Goal: Transaction & Acquisition: Purchase product/service

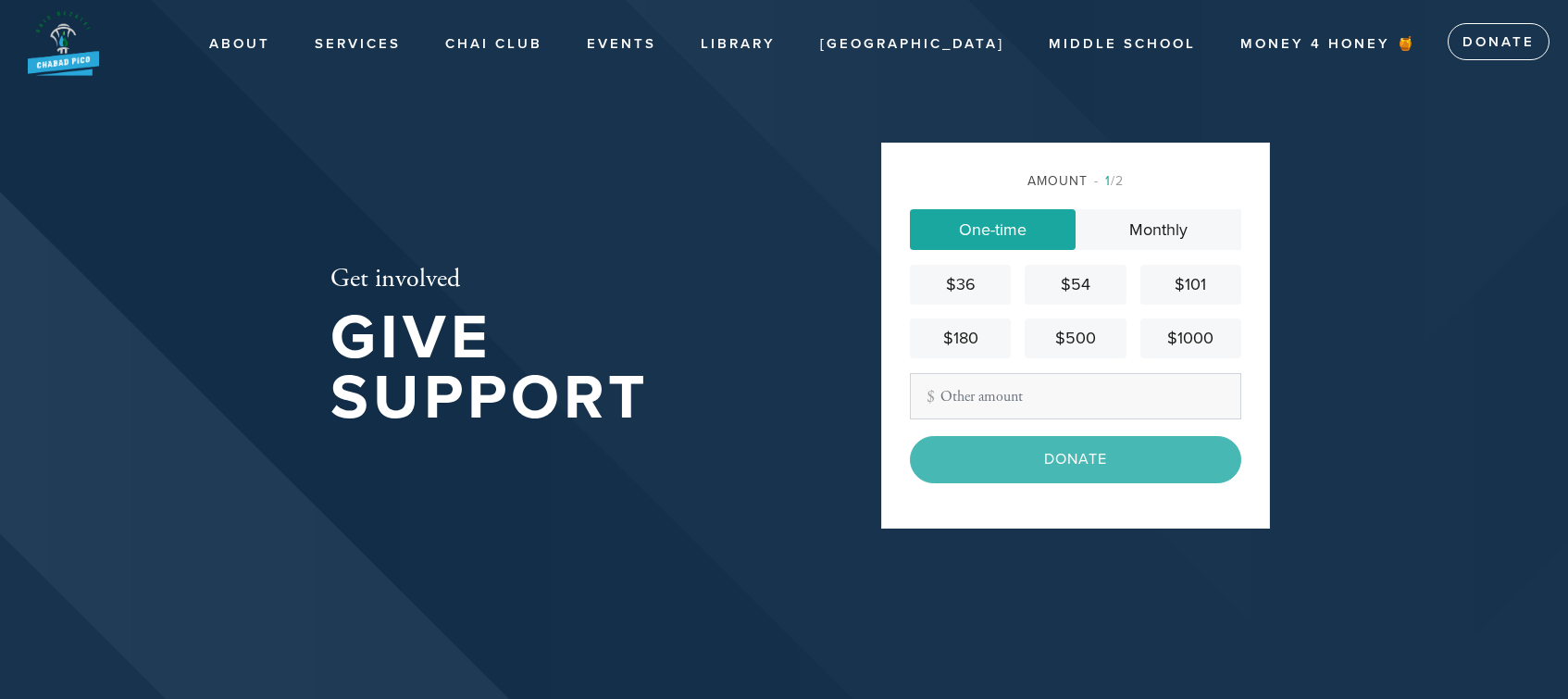
scroll to position [199, 0]
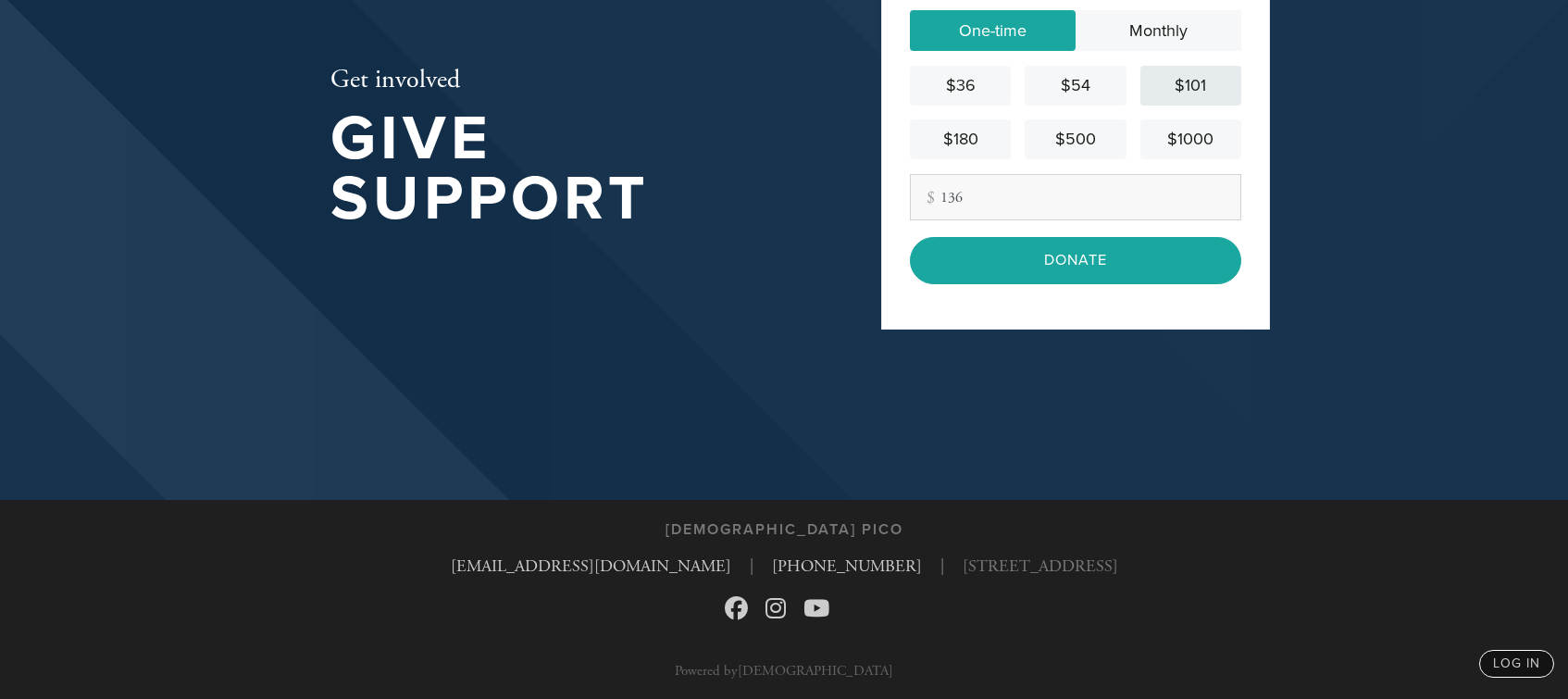
type input "136"
click at [1206, 77] on div "$101" at bounding box center [1191, 86] width 86 height 25
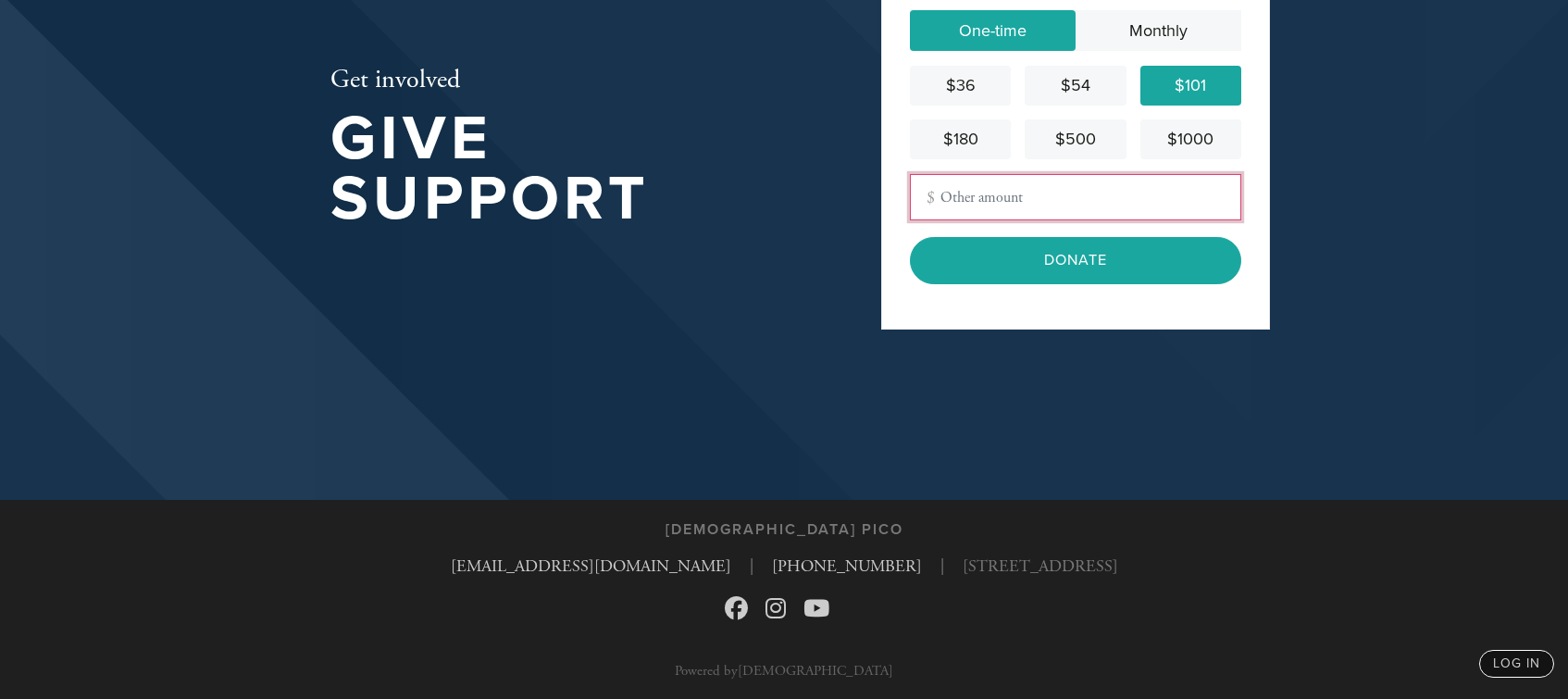
click at [1006, 202] on input "Other Amount" at bounding box center [1076, 197] width 331 height 46
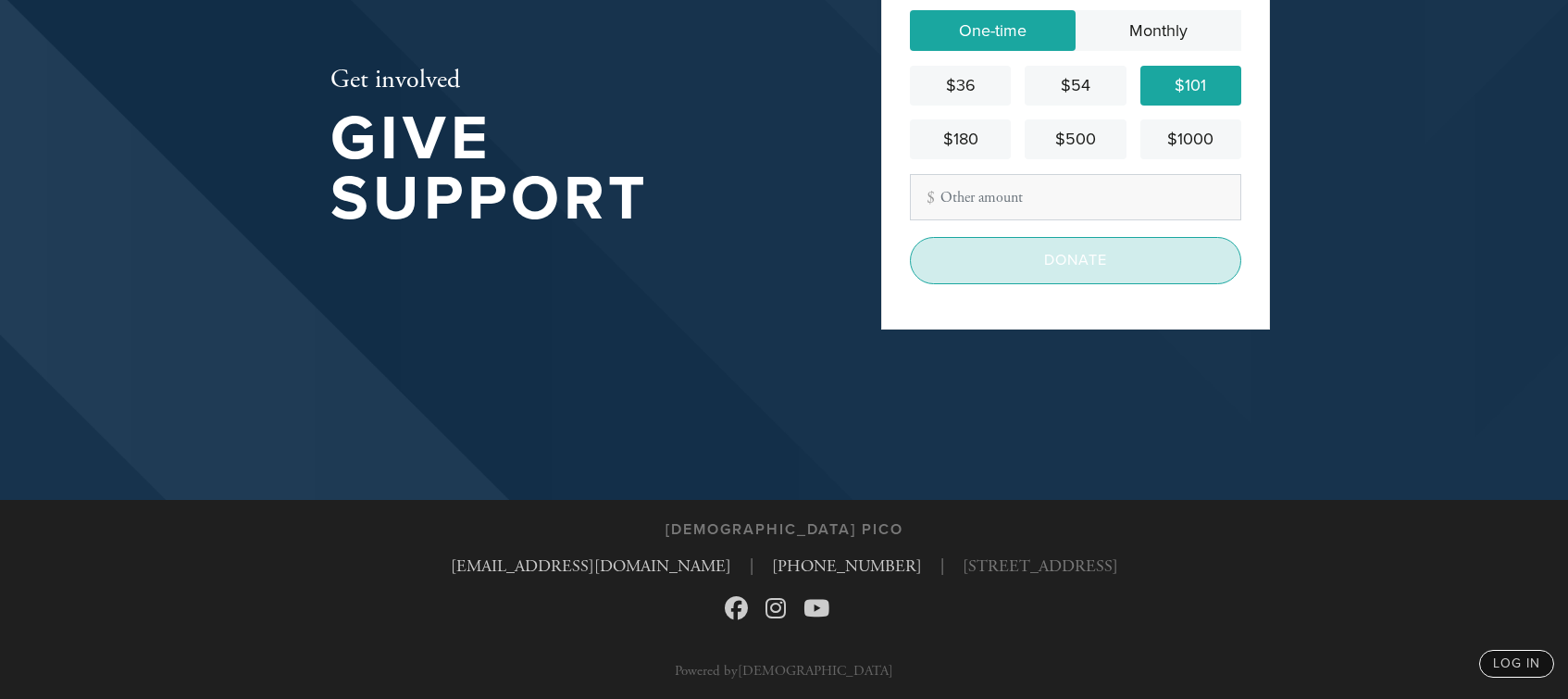
click at [1049, 269] on input "Donate" at bounding box center [1076, 260] width 331 height 46
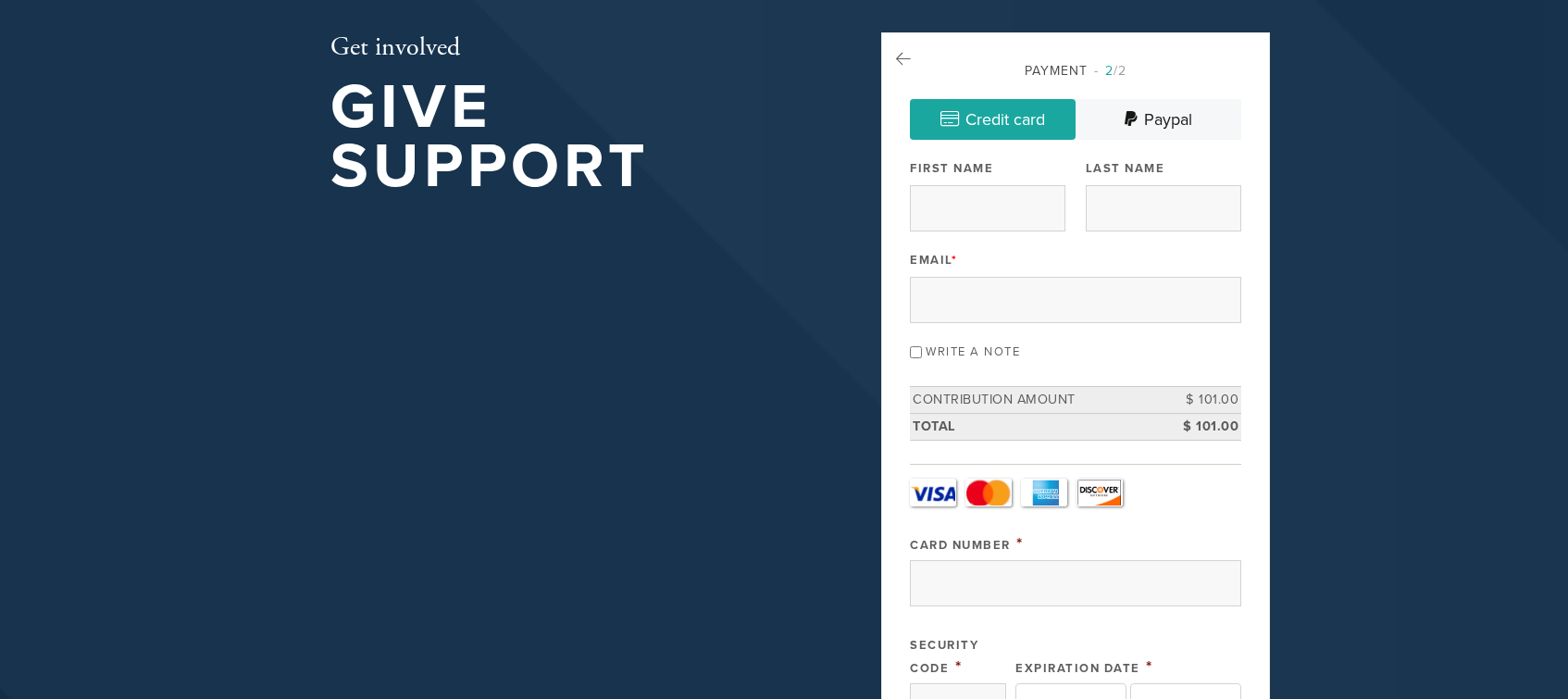
scroll to position [186, 0]
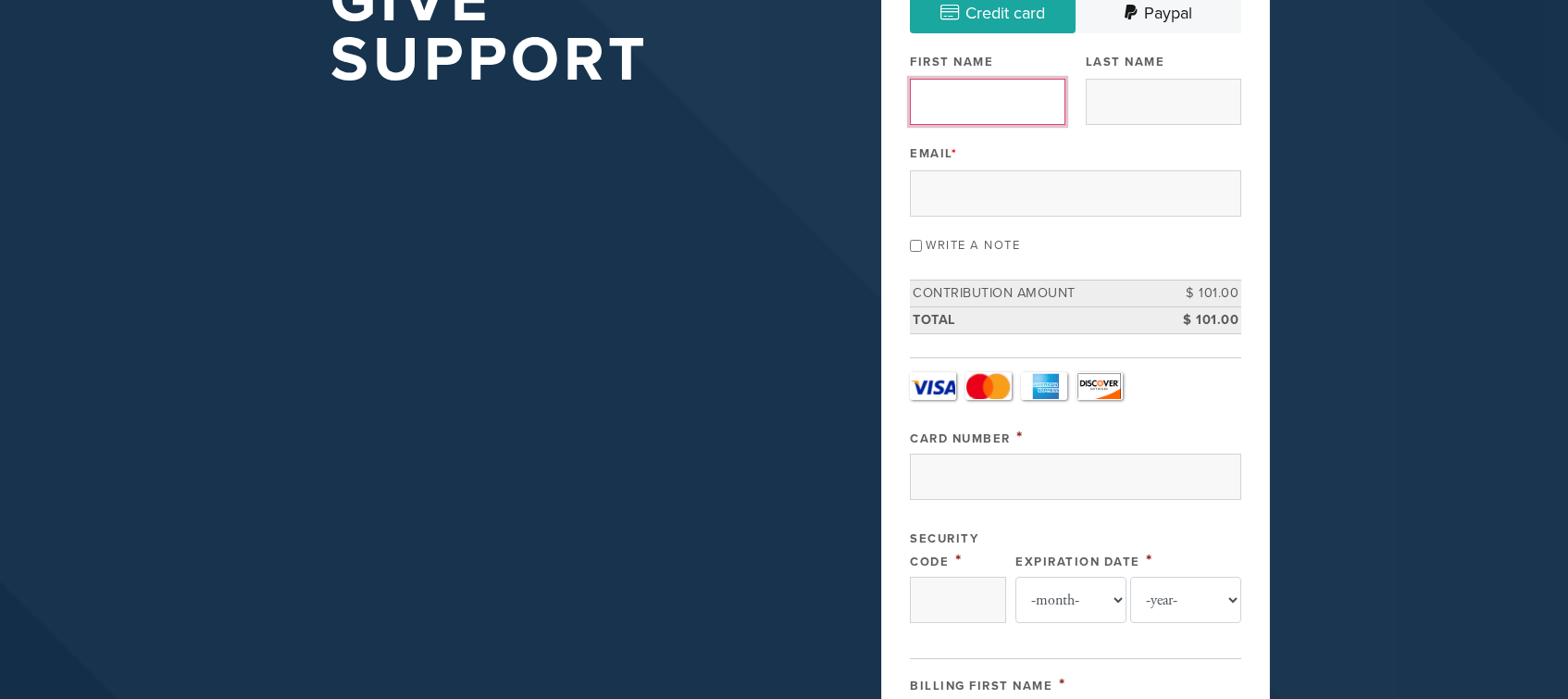
click at [1022, 98] on input "First Name" at bounding box center [988, 102] width 155 height 46
type input "[PERSON_NAME]"
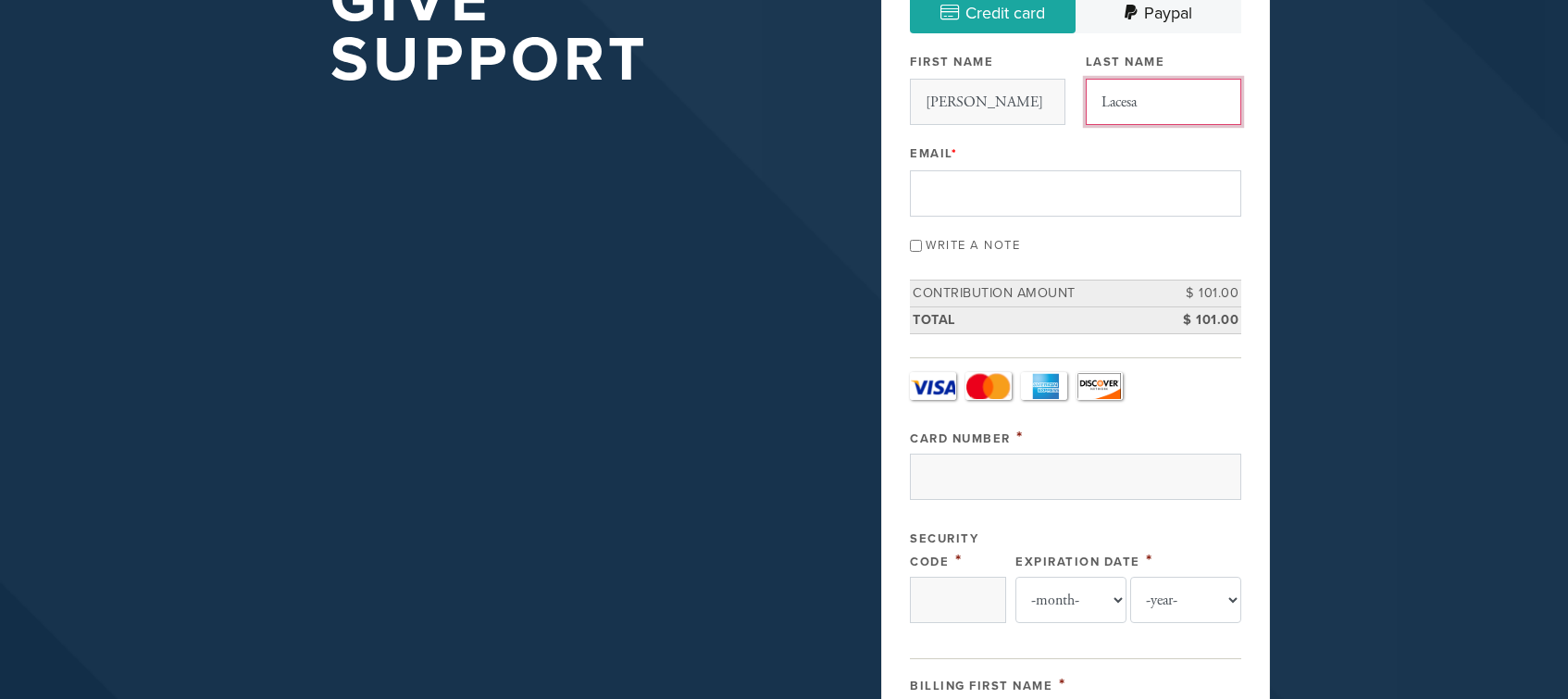
type input "Lacesa"
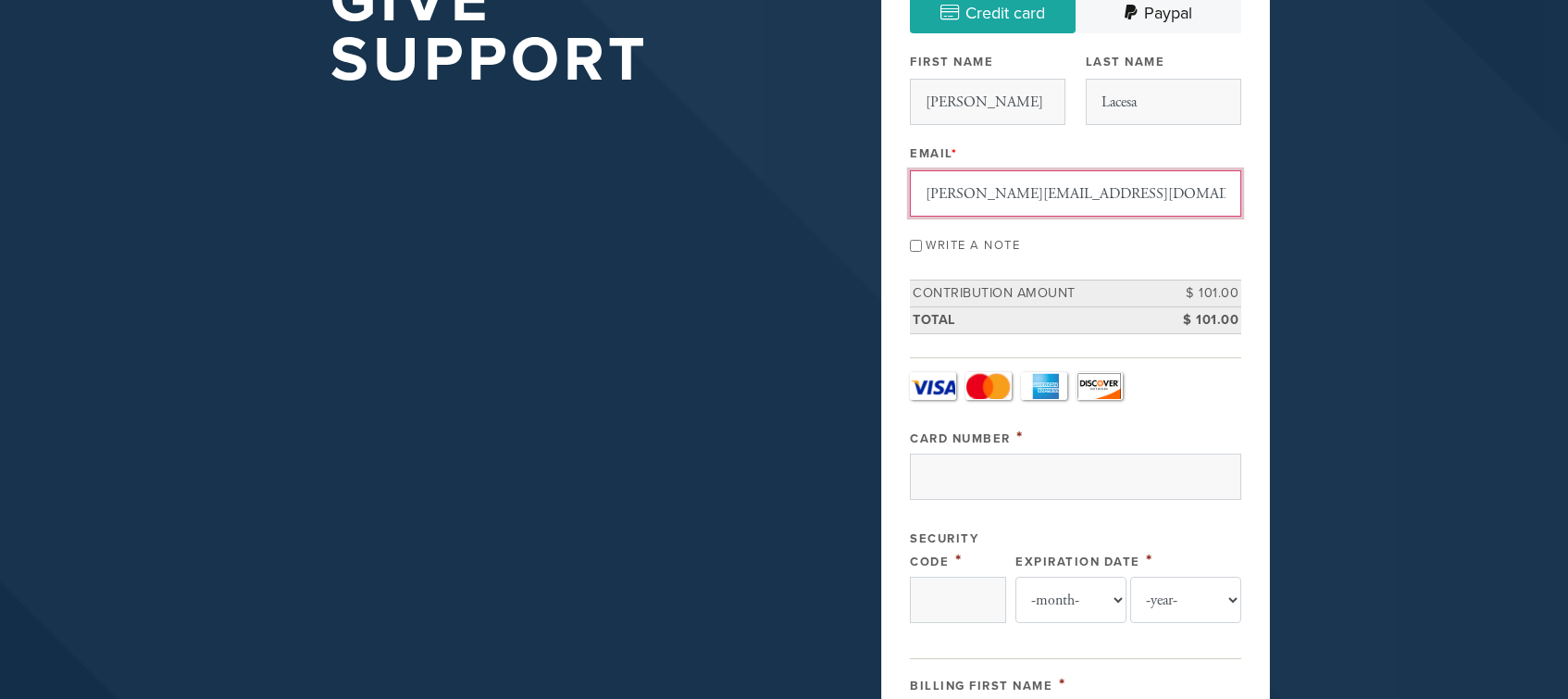
type input "[PERSON_NAME][EMAIL_ADDRESS][DOMAIN_NAME]"
click at [1035, 246] on div "Write a note" at bounding box center [1076, 244] width 331 height 25
click at [922, 246] on input "Write a note" at bounding box center [916, 245] width 12 height 12
checkbox input "true"
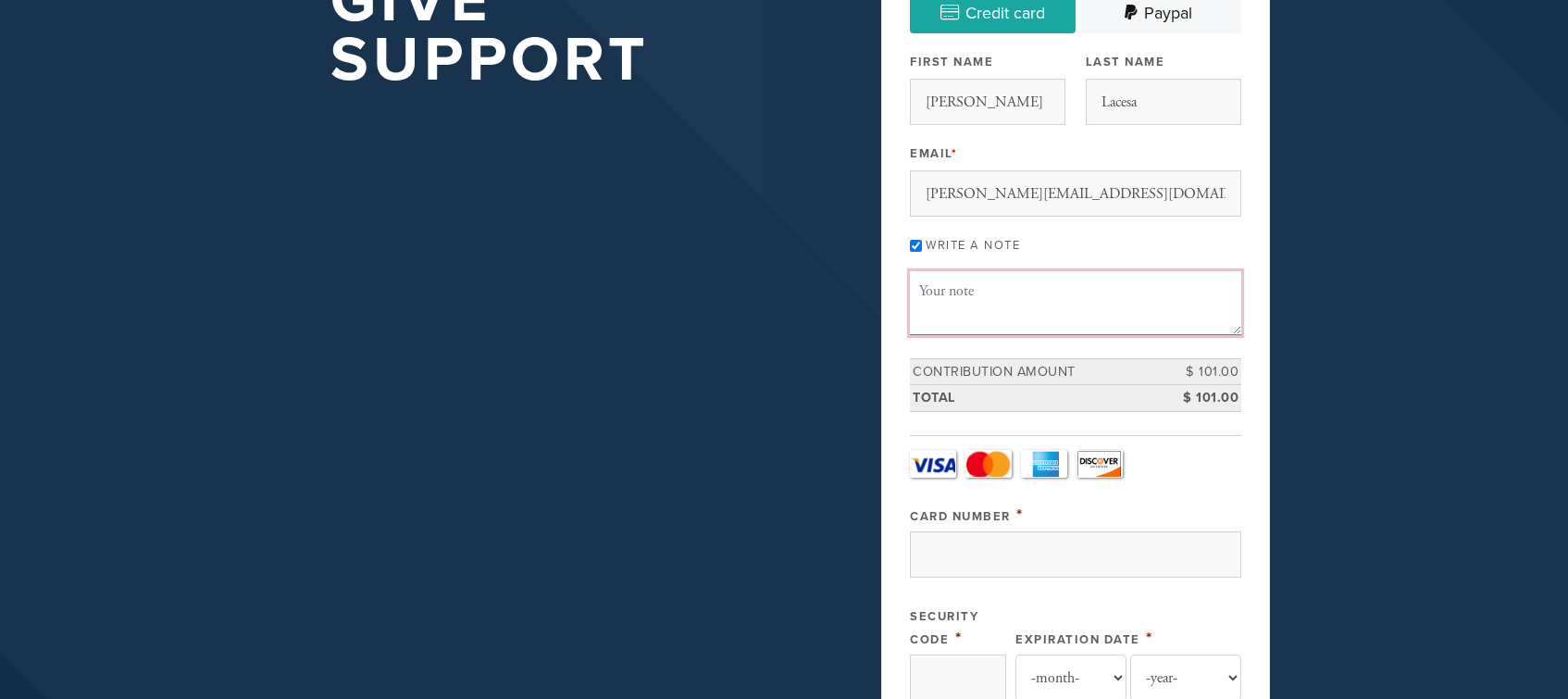
click at [983, 292] on textarea "Message or dedication" at bounding box center [1076, 303] width 331 height 63
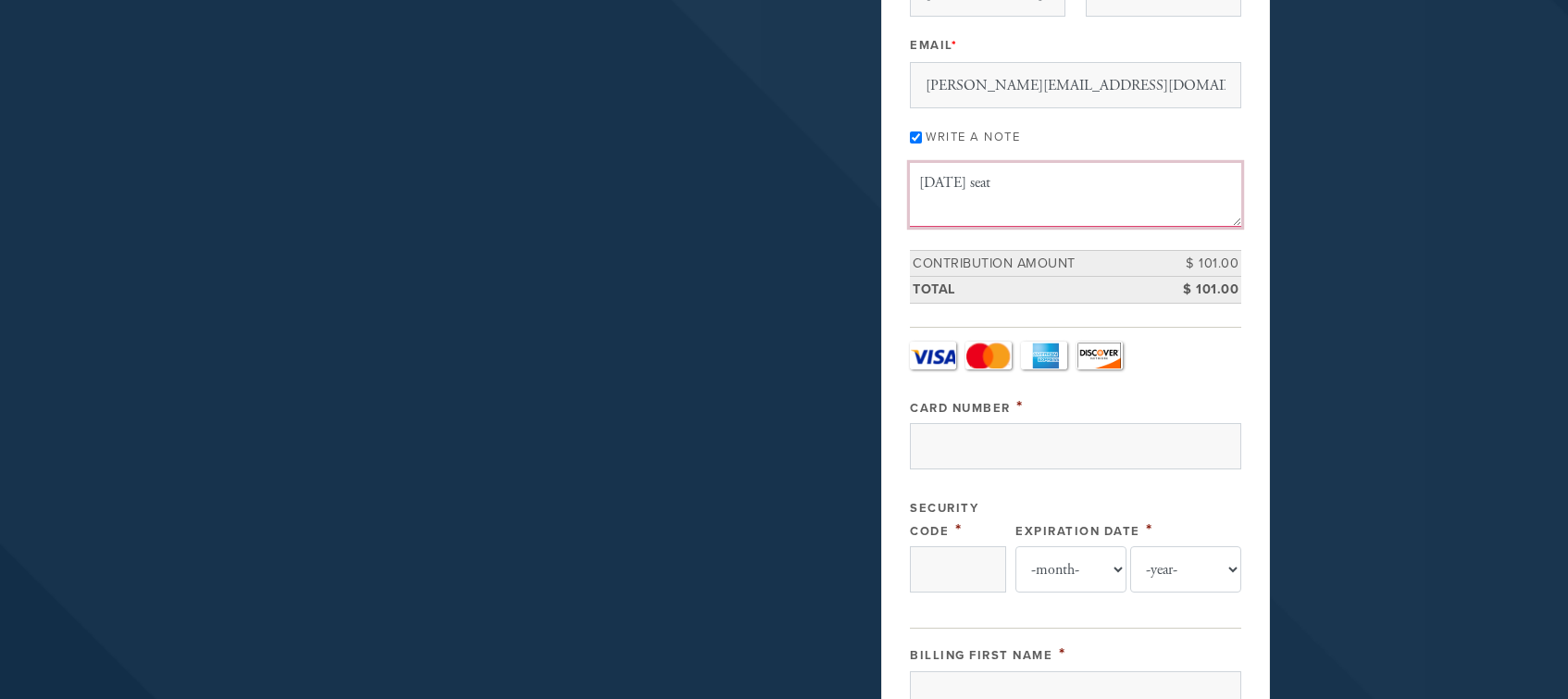
scroll to position [463, 0]
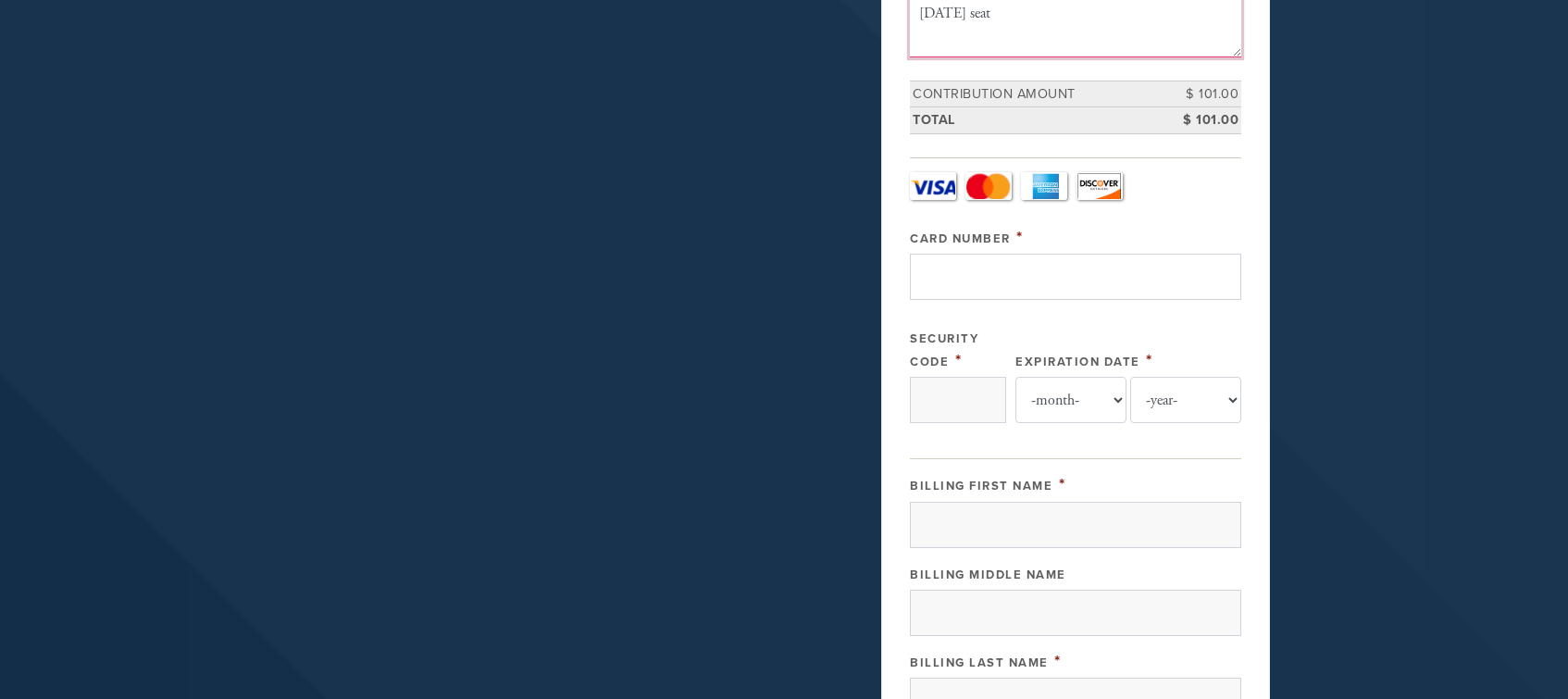
type textarea "[DATE] seat"
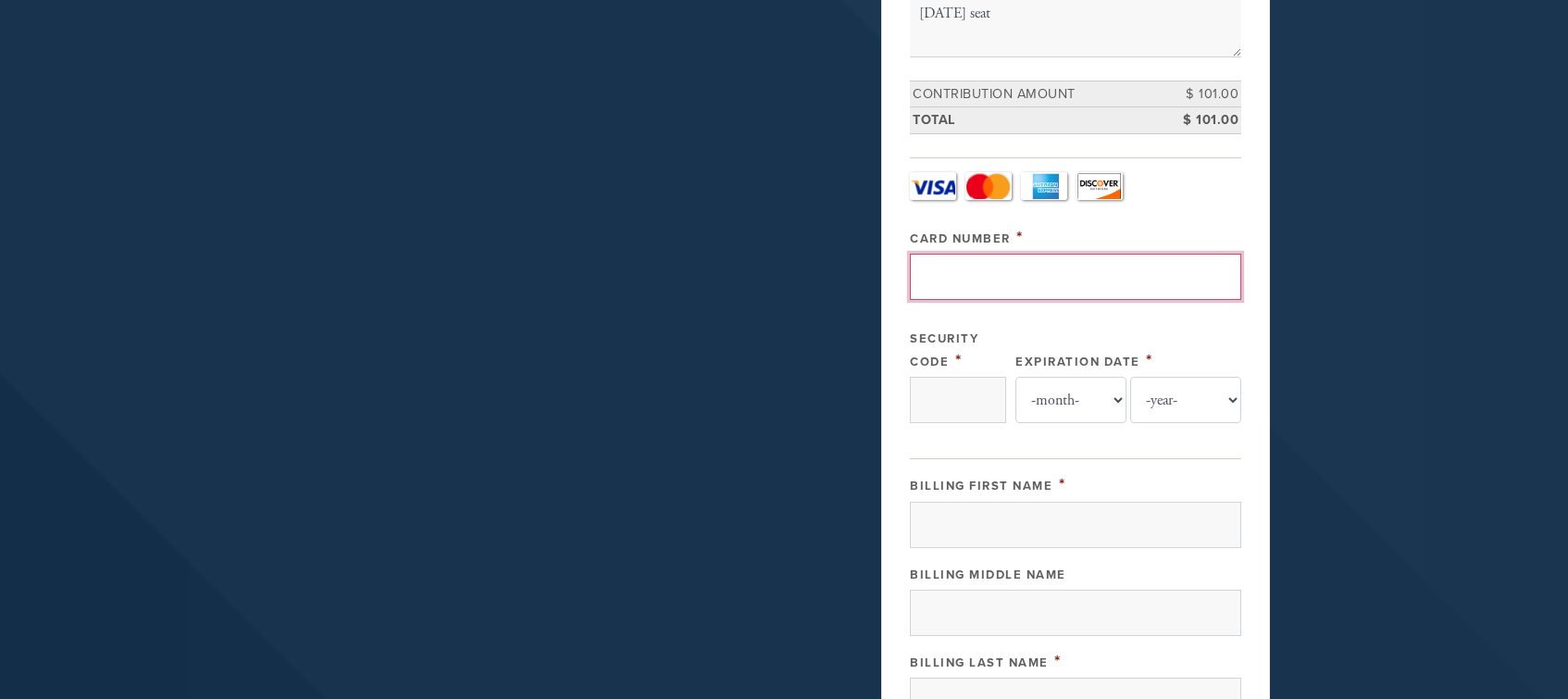
click at [973, 262] on input "Card Number" at bounding box center [1076, 277] width 331 height 46
type input "[CREDIT_CARD_NUMBER]"
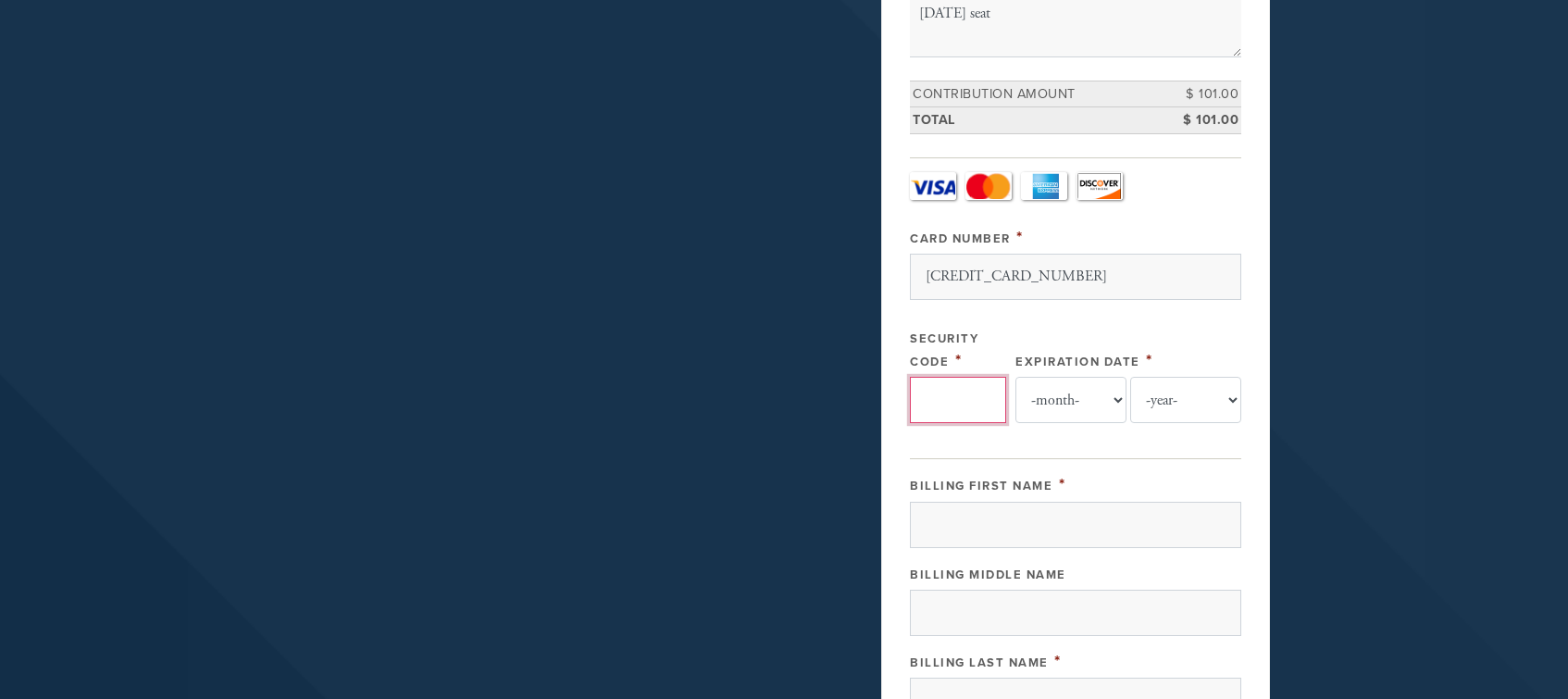
click at [961, 404] on input "Security Code" at bounding box center [958, 400] width 97 height 46
type input "629"
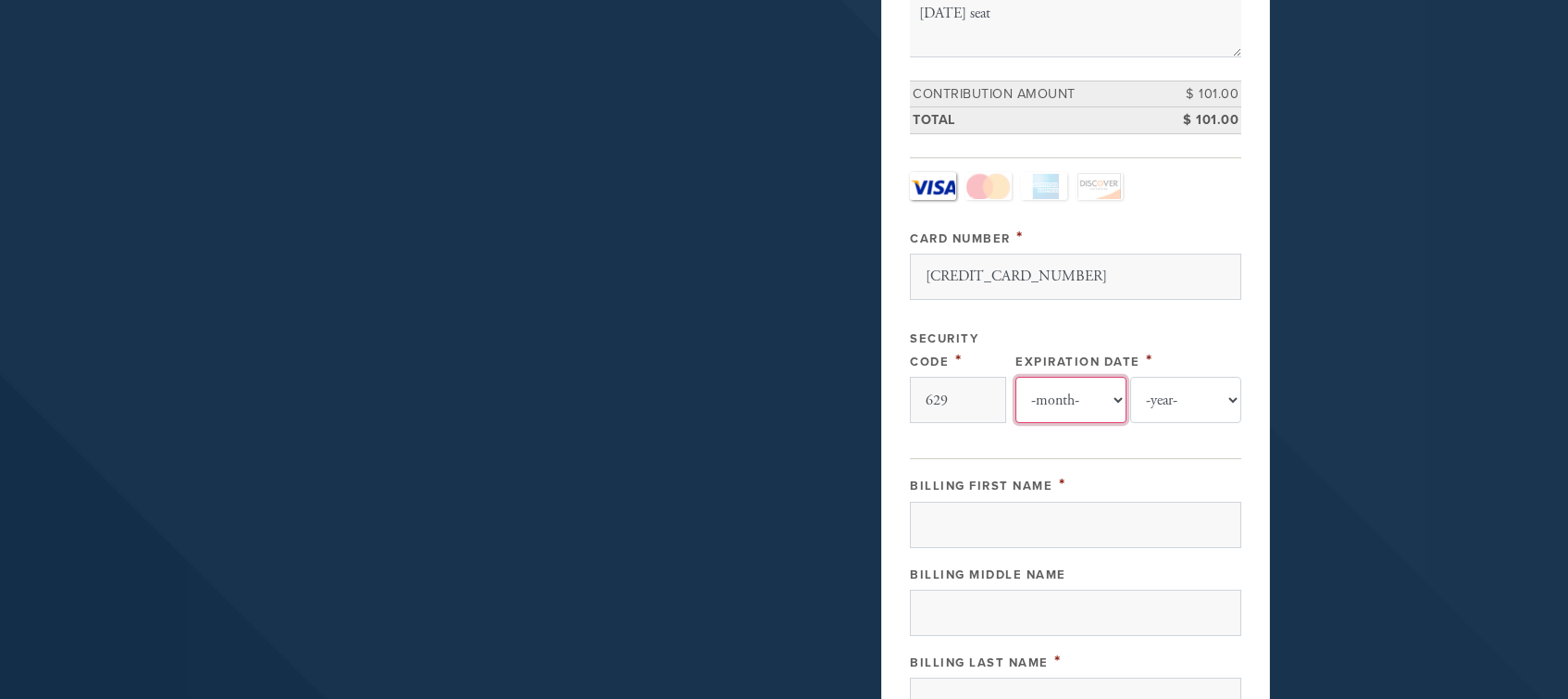
click at [1062, 399] on select "-month- Jan Feb Mar Apr May Jun [DATE] Aug Sep Oct Nov Dec" at bounding box center [1072, 400] width 111 height 46
select select "2"
click at [1016, 377] on select "-month- Jan Feb Mar Apr May Jun [DATE] Aug Sep Oct Nov Dec" at bounding box center [1072, 400] width 111 height 46
click at [1201, 395] on select "-year- 2025 2026 2027 2028 2029 2030 2031 2032 2033 2034 2035" at bounding box center [1186, 400] width 111 height 46
select select "2029"
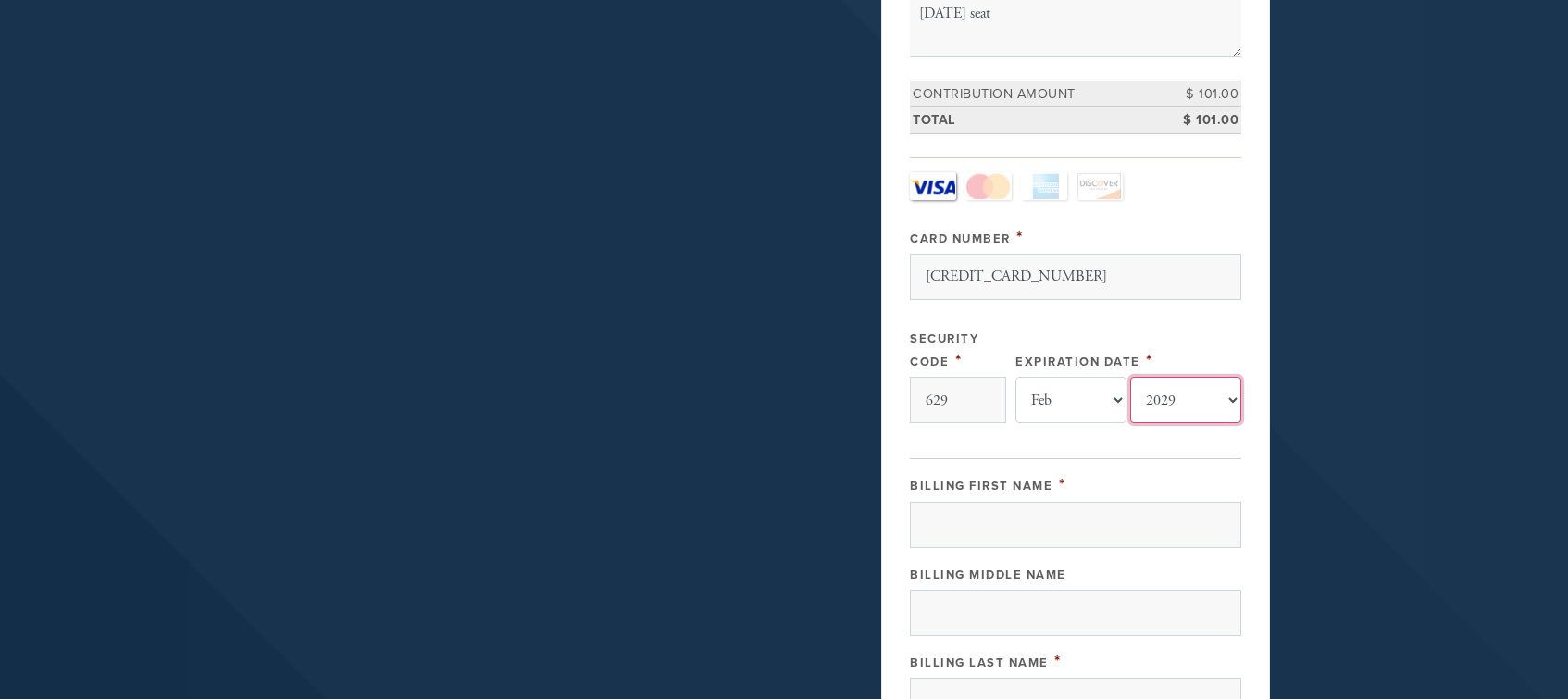
click at [1130, 377] on select "-year- 2025 2026 2027 2028 2029 2030 2031 2032 2033 2034 2035" at bounding box center [1186, 400] width 111 height 46
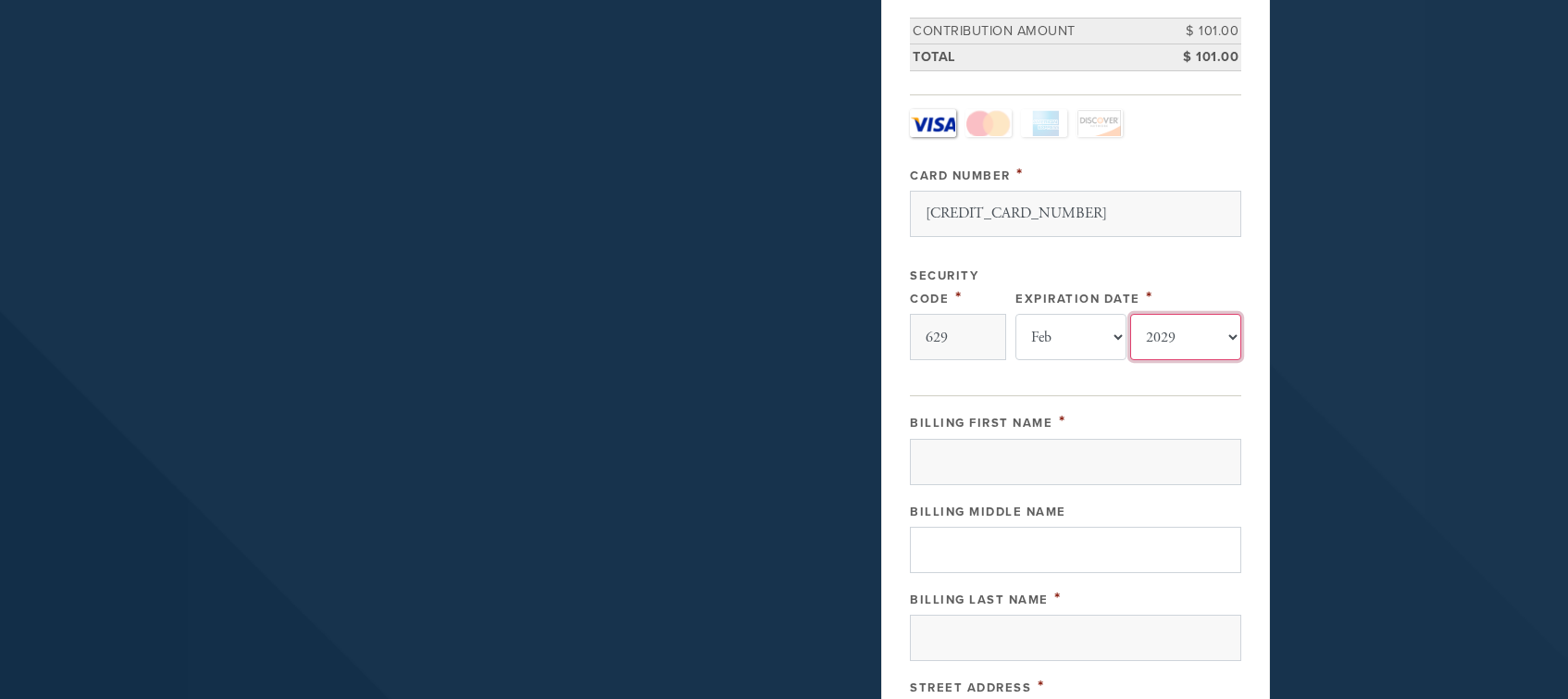
scroll to position [648, 0]
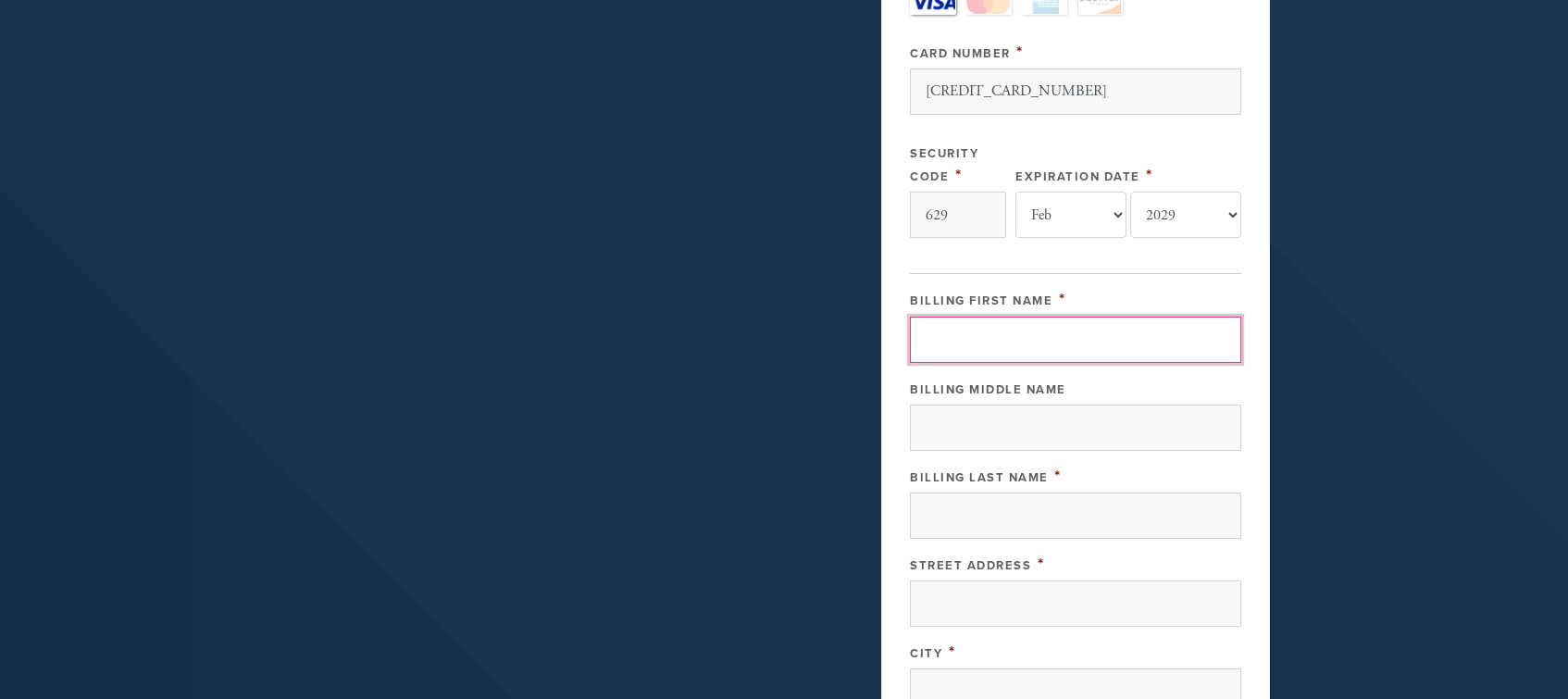
click at [1008, 327] on input "Billing First Name" at bounding box center [1076, 339] width 331 height 46
type input "[PERSON_NAME]"
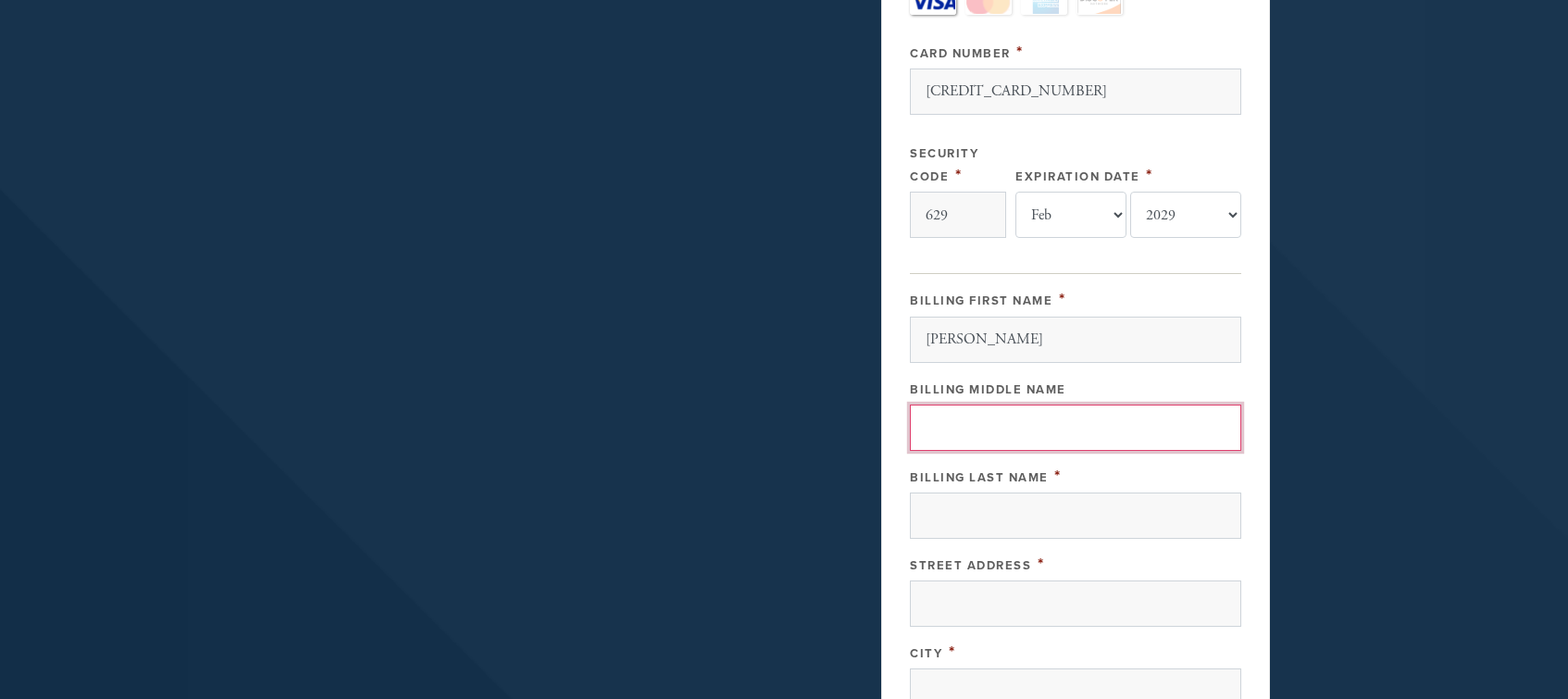
click at [1101, 447] on input "Billing Middle Name" at bounding box center [1076, 427] width 331 height 46
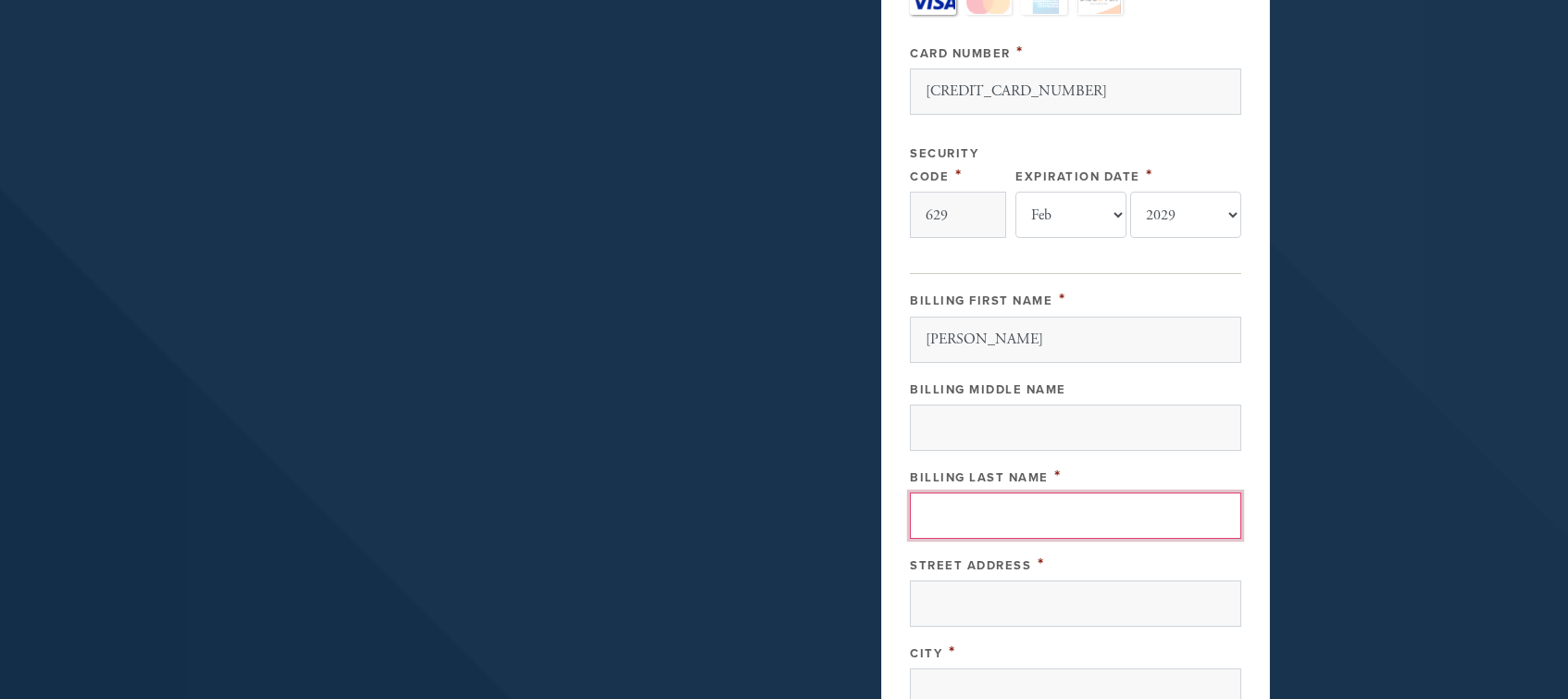
click at [1070, 509] on input "Billing Last Name" at bounding box center [1076, 515] width 331 height 46
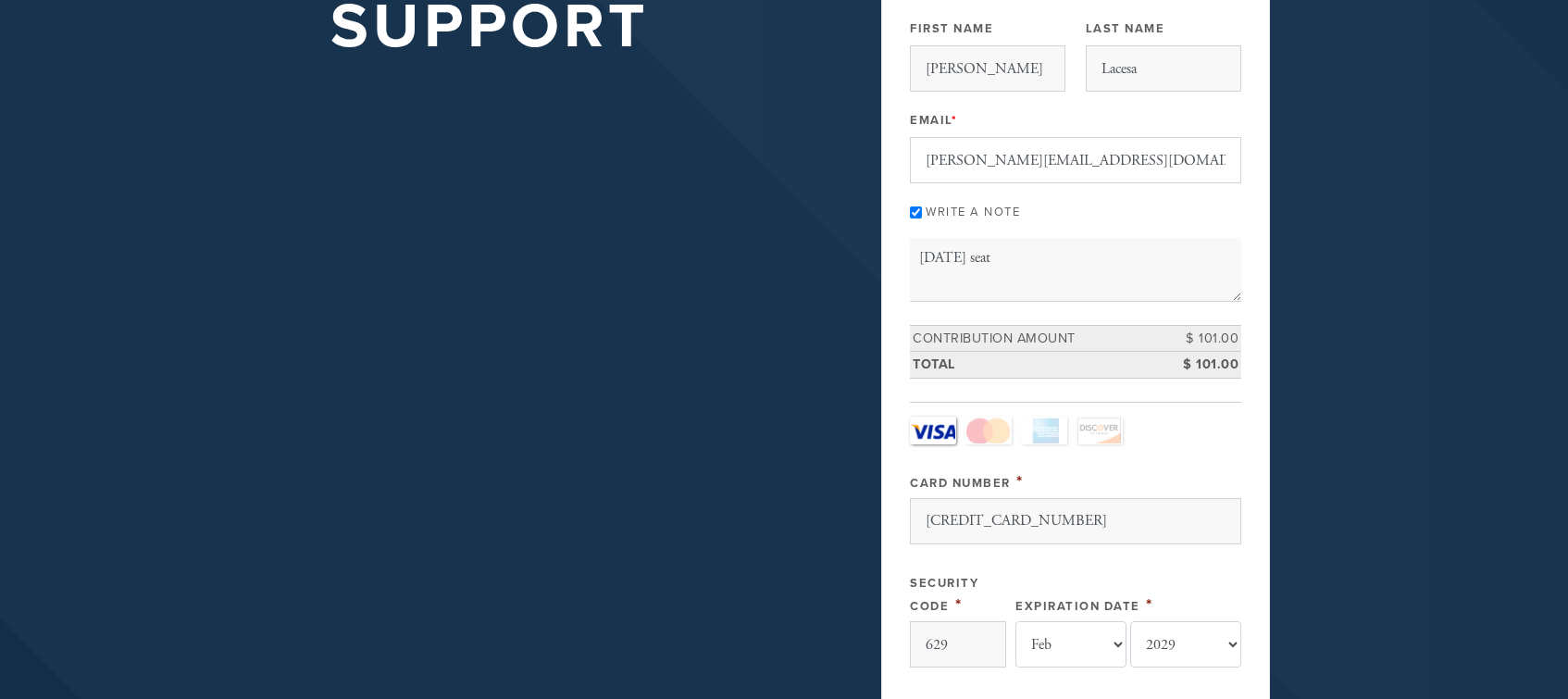
scroll to position [186, 0]
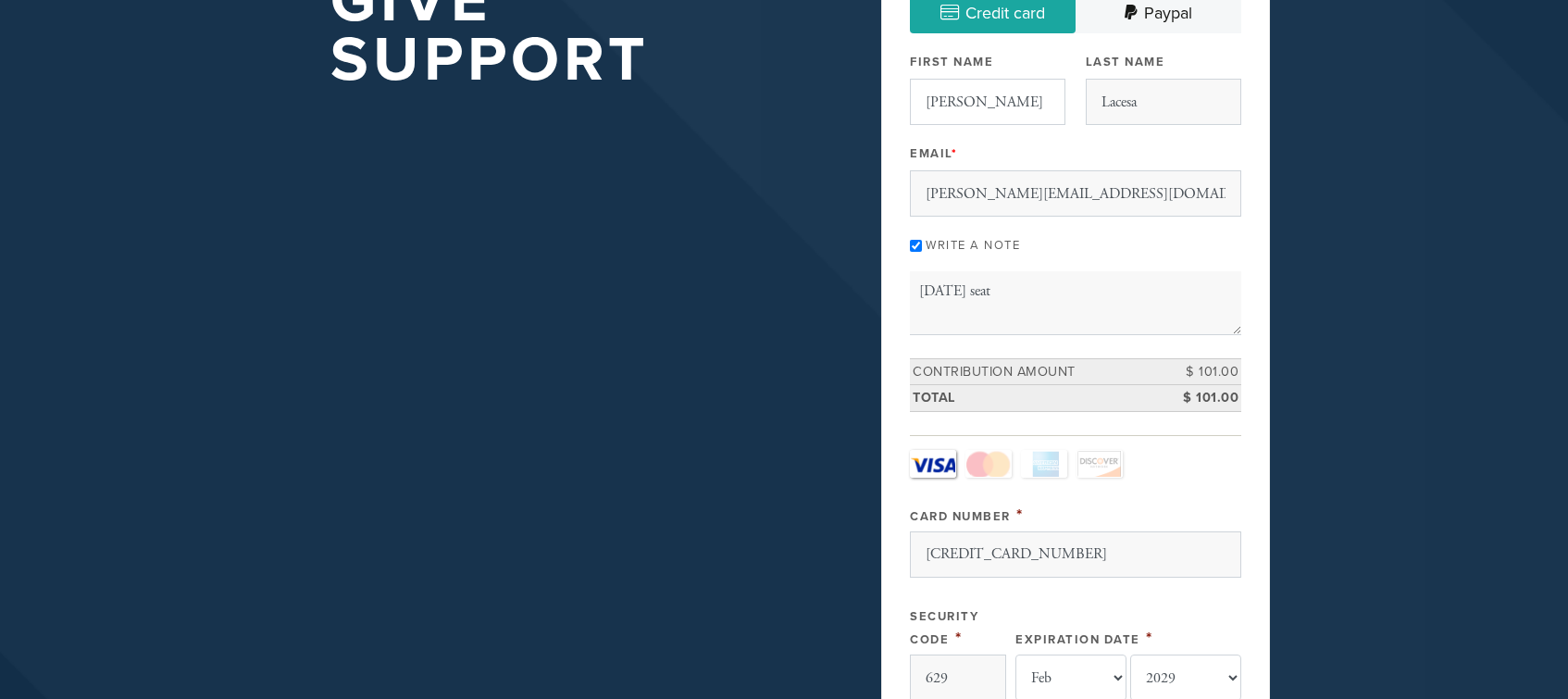
type input "Lacesa"
drag, startPoint x: 1008, startPoint y: 115, endPoint x: 845, endPoint y: 105, distance: 163.3
click at [845, 105] on div "Get involved Give Support Payment 2 /2 Credit card [GEOGRAPHIC_DATA] Payment Pr…" at bounding box center [784, 712] width 999 height 1573
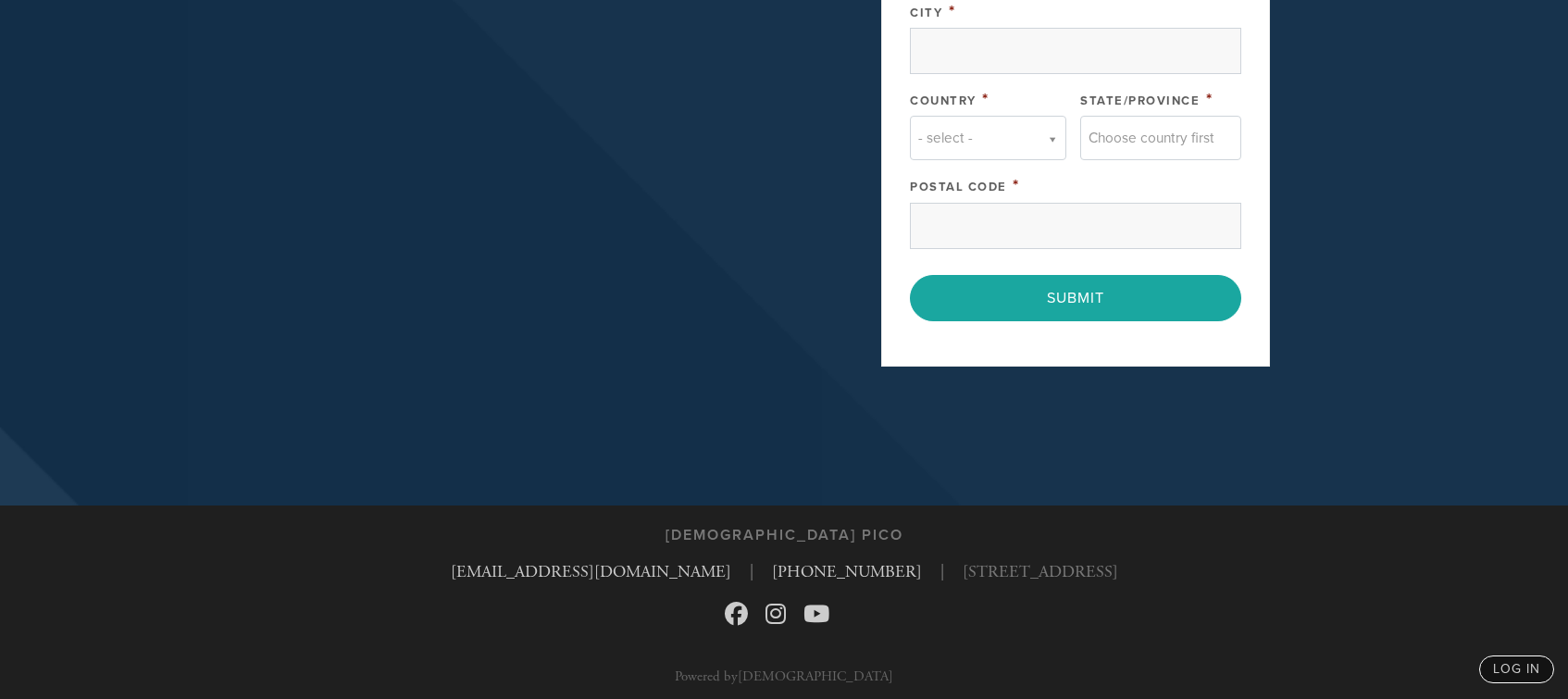
scroll to position [1110, 0]
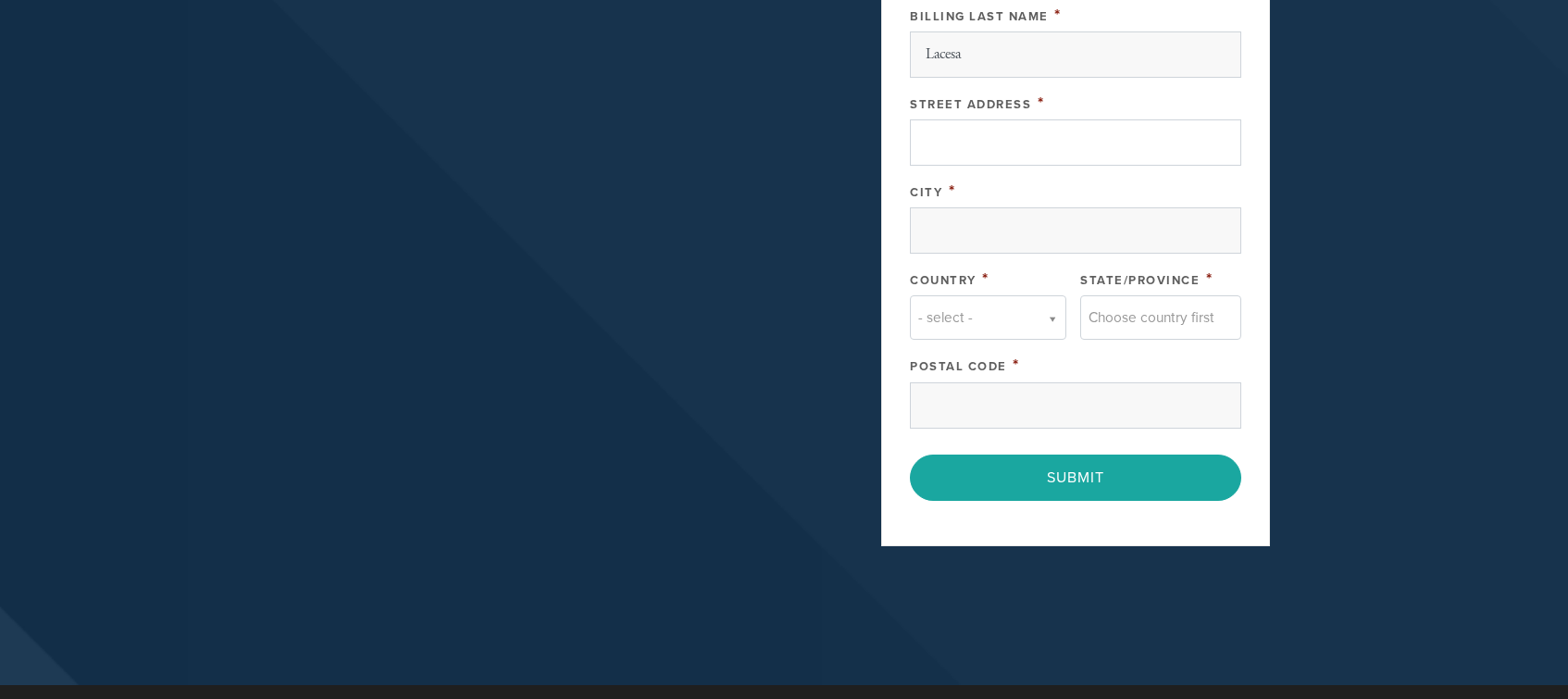
type input "[PERSON_NAME]"
click at [1064, 151] on input "Street Address" at bounding box center [1076, 142] width 331 height 46
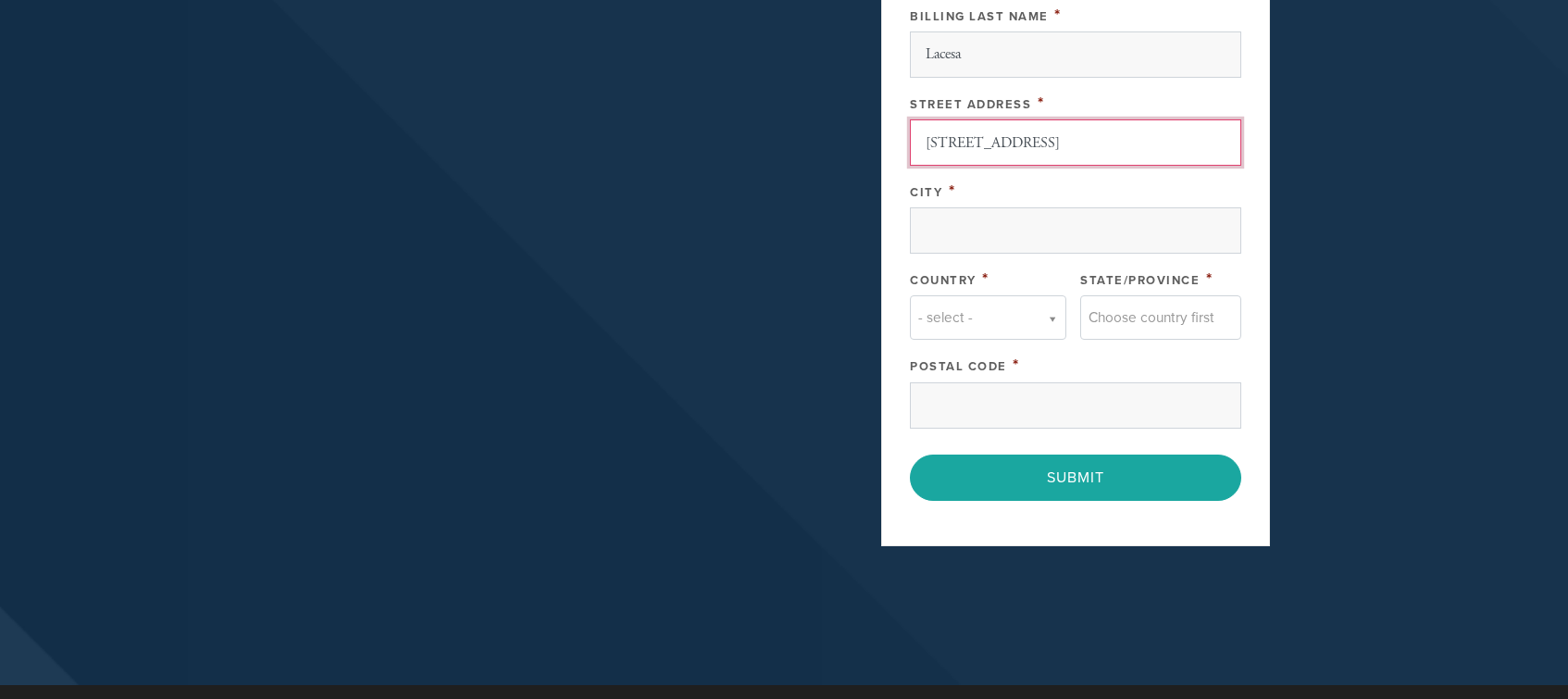
type input "[STREET_ADDRESS]"
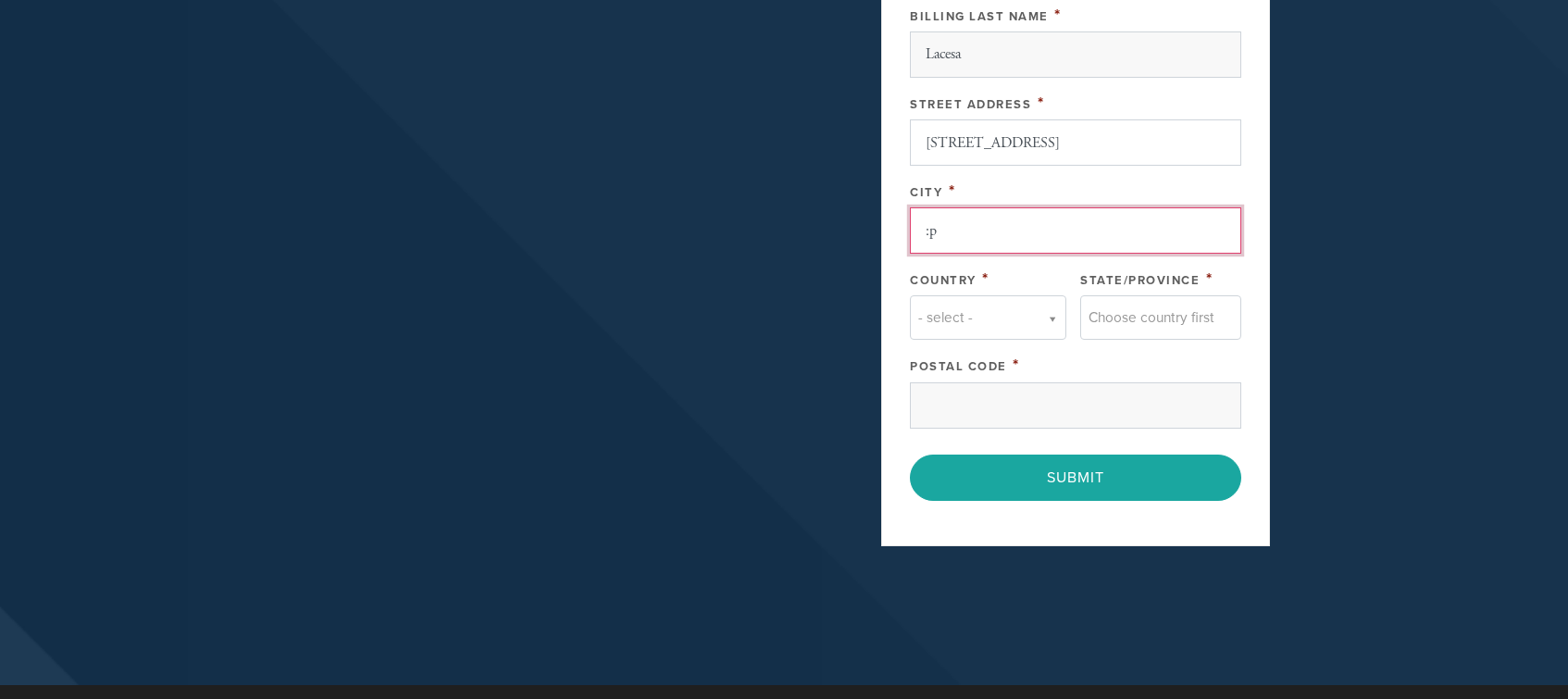
type input ":"
type input "[GEOGRAPHIC_DATA]"
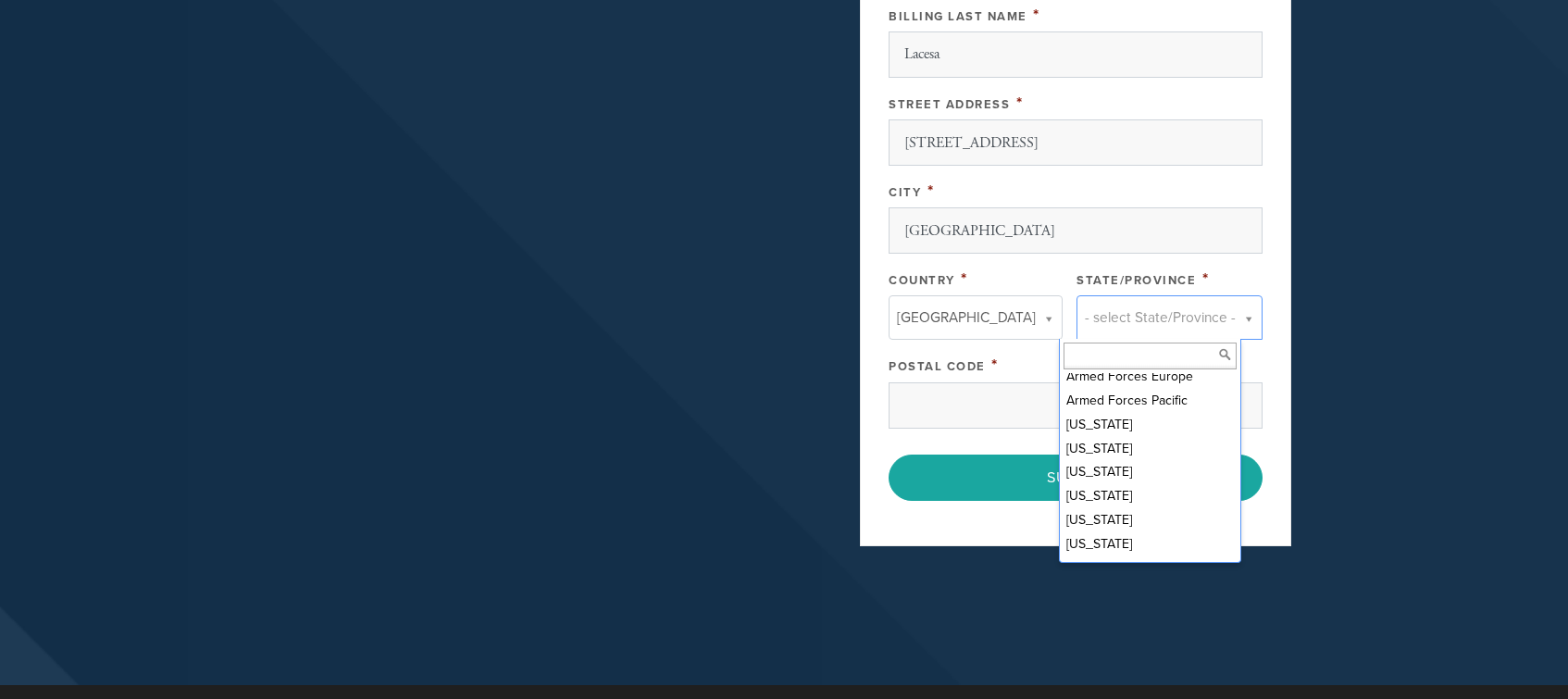
scroll to position [181, 0]
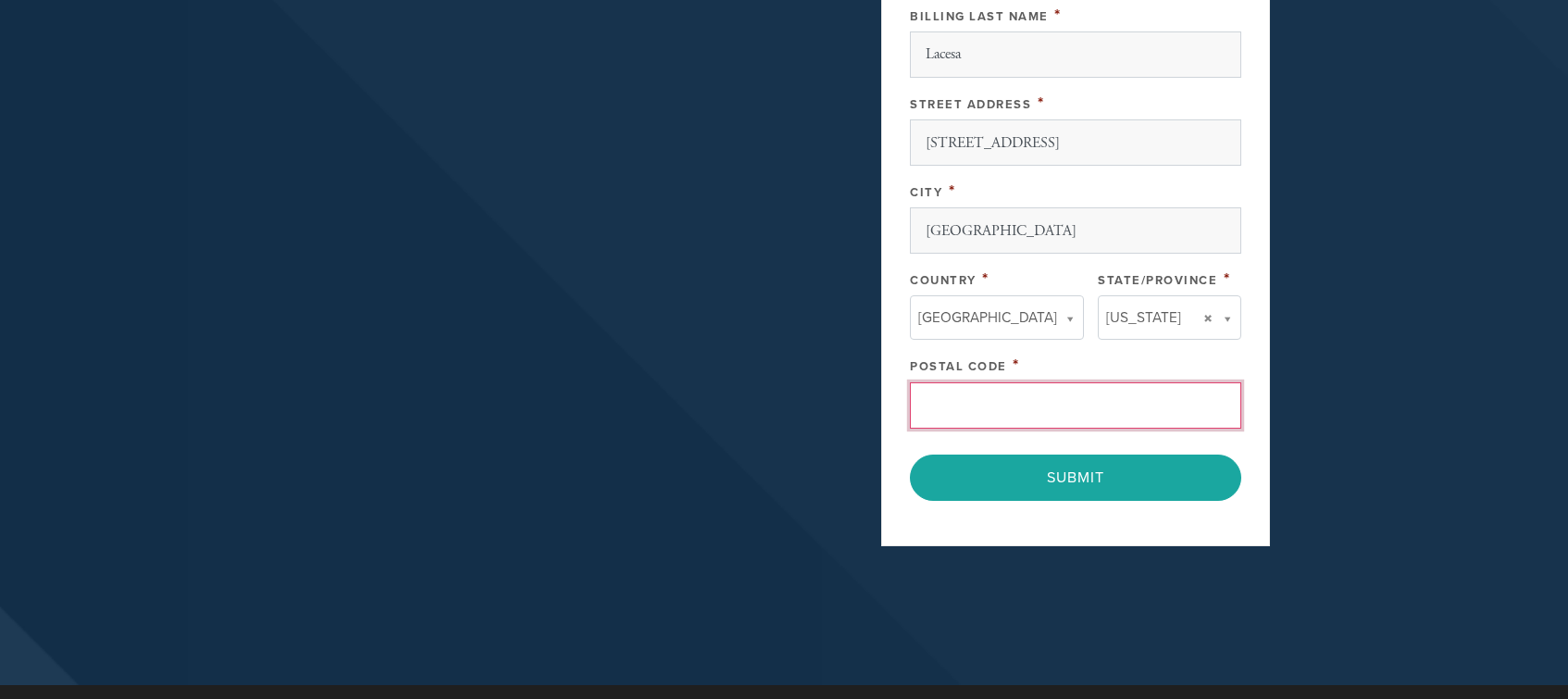
click at [997, 408] on input "Postal Code" at bounding box center [1076, 405] width 331 height 46
type input "90035"
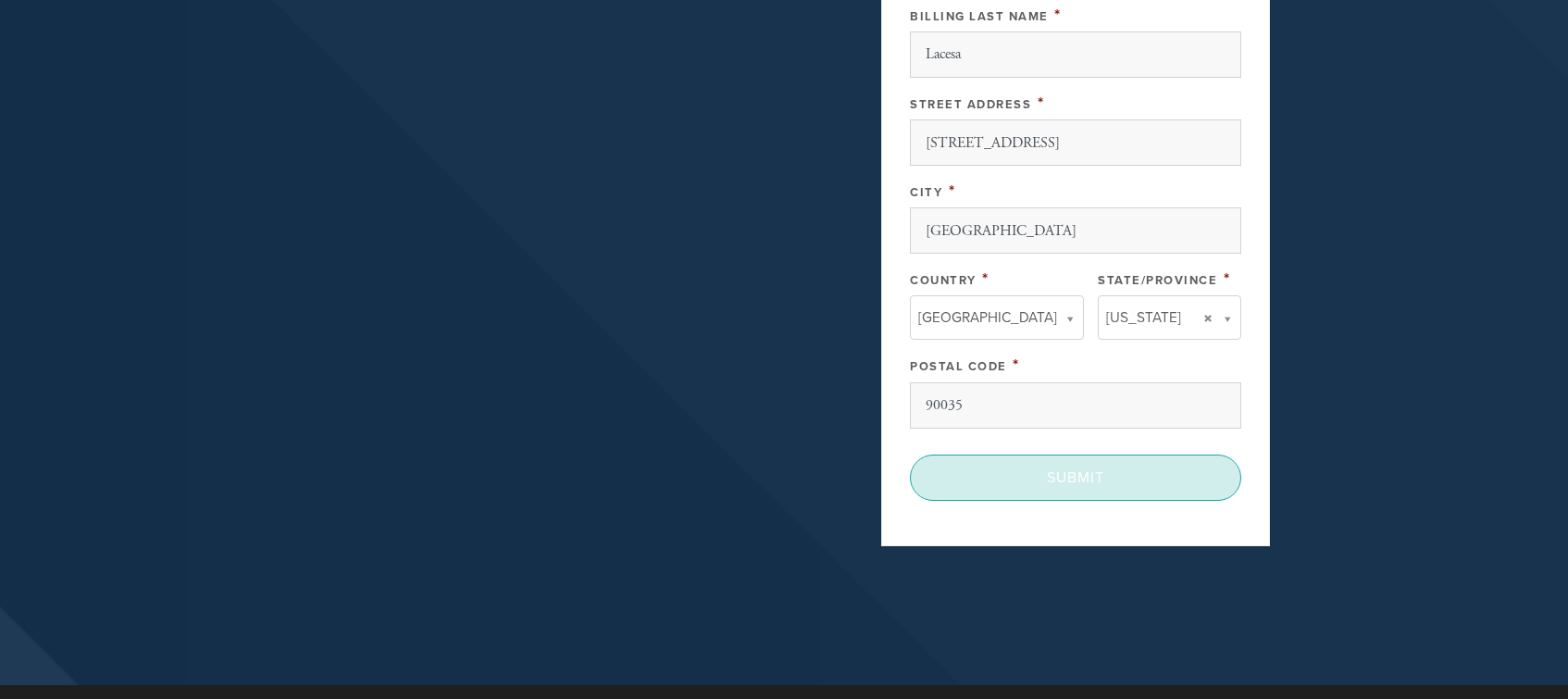
click at [1040, 476] on input "Submit" at bounding box center [1076, 477] width 331 height 46
